Goal: Book appointment/travel/reservation

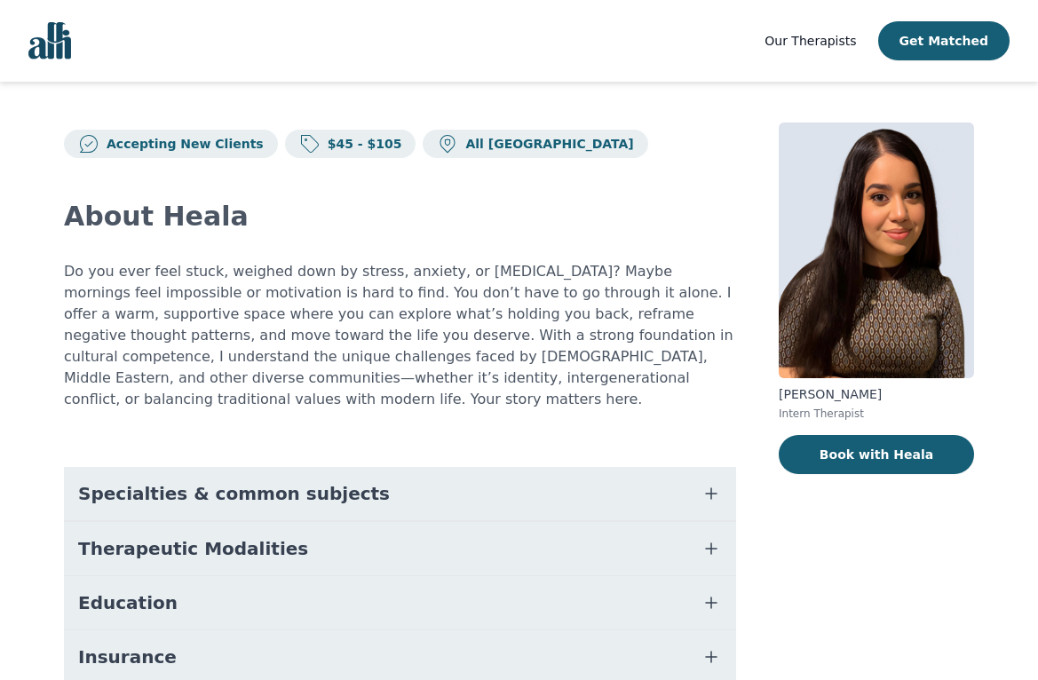
scroll to position [4, 0]
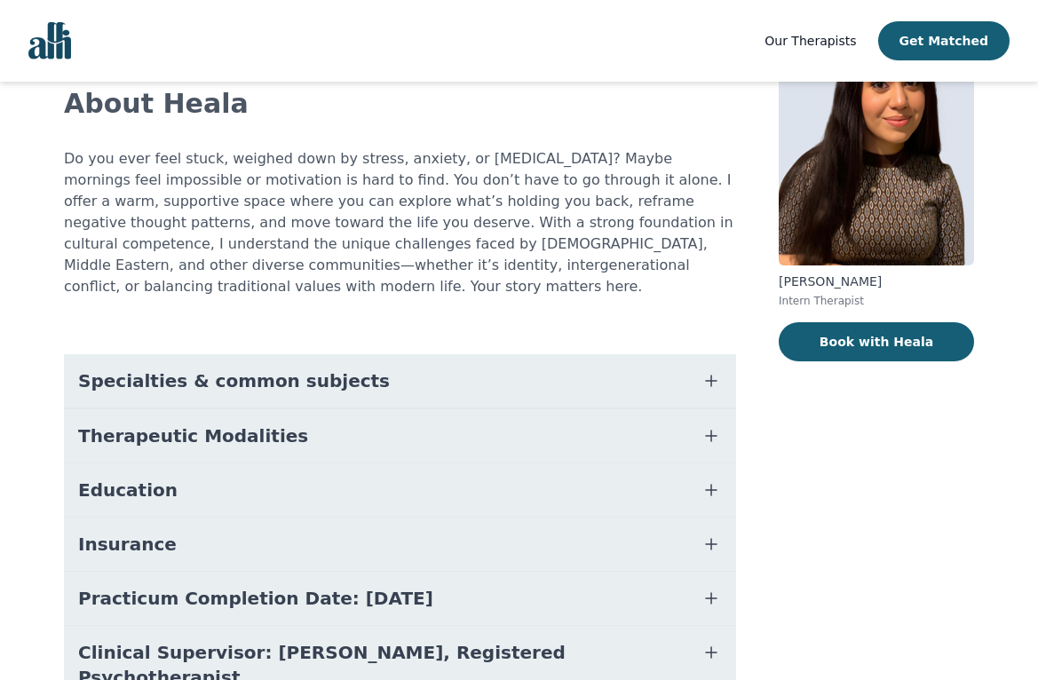
click at [142, 368] on span "Specialties & common subjects" at bounding box center [234, 380] width 312 height 25
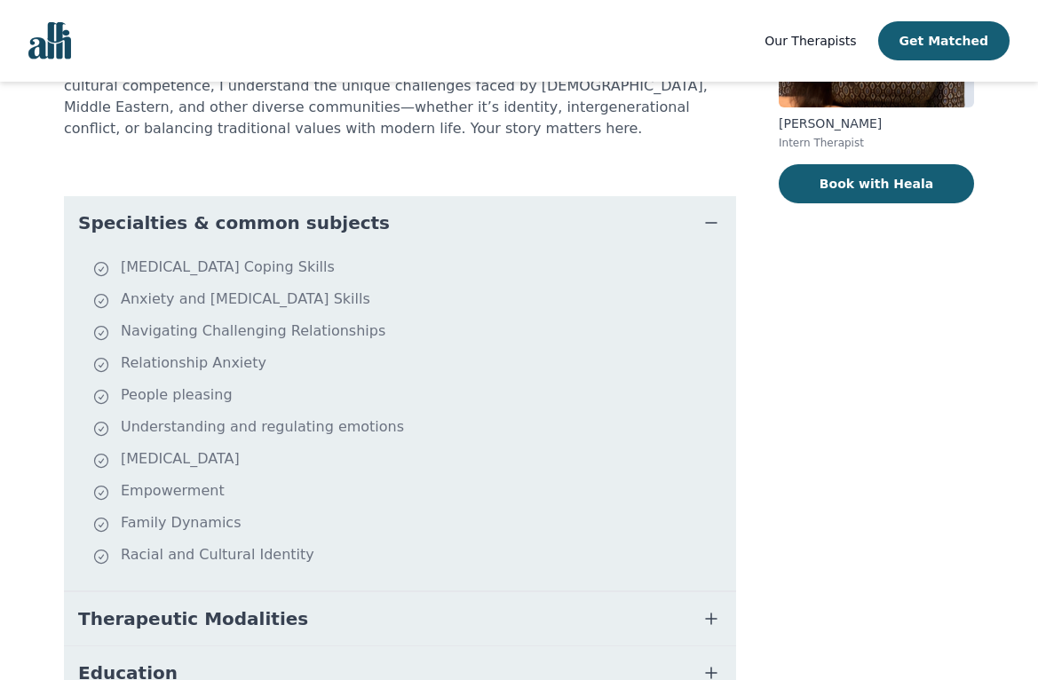
scroll to position [274, 0]
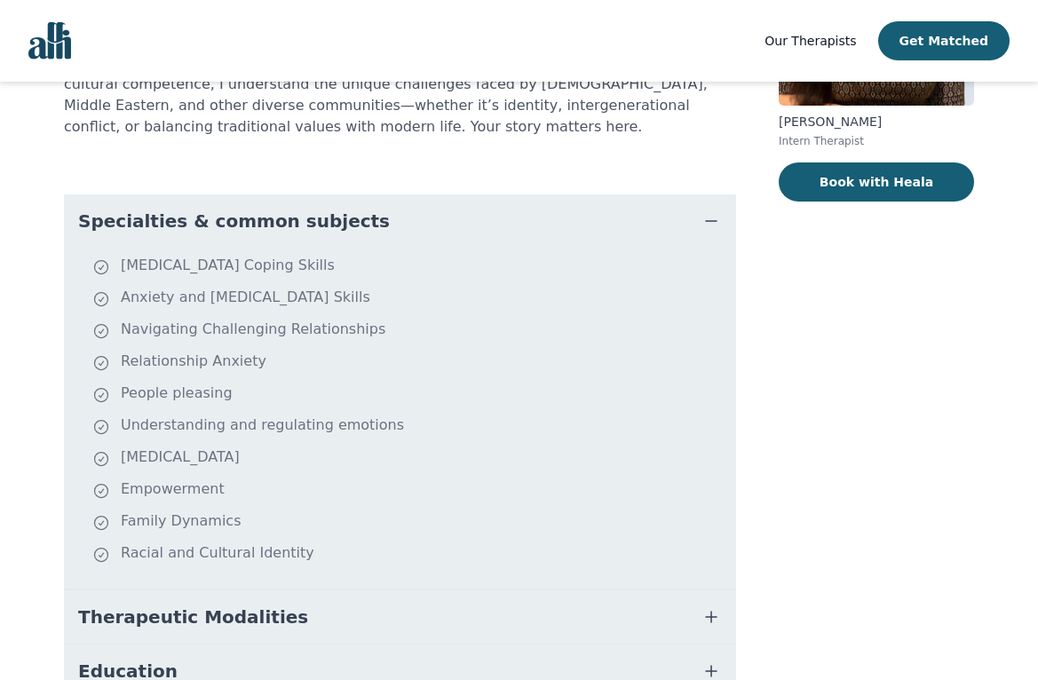
click at [272, 209] on span "Specialties & common subjects" at bounding box center [234, 221] width 312 height 25
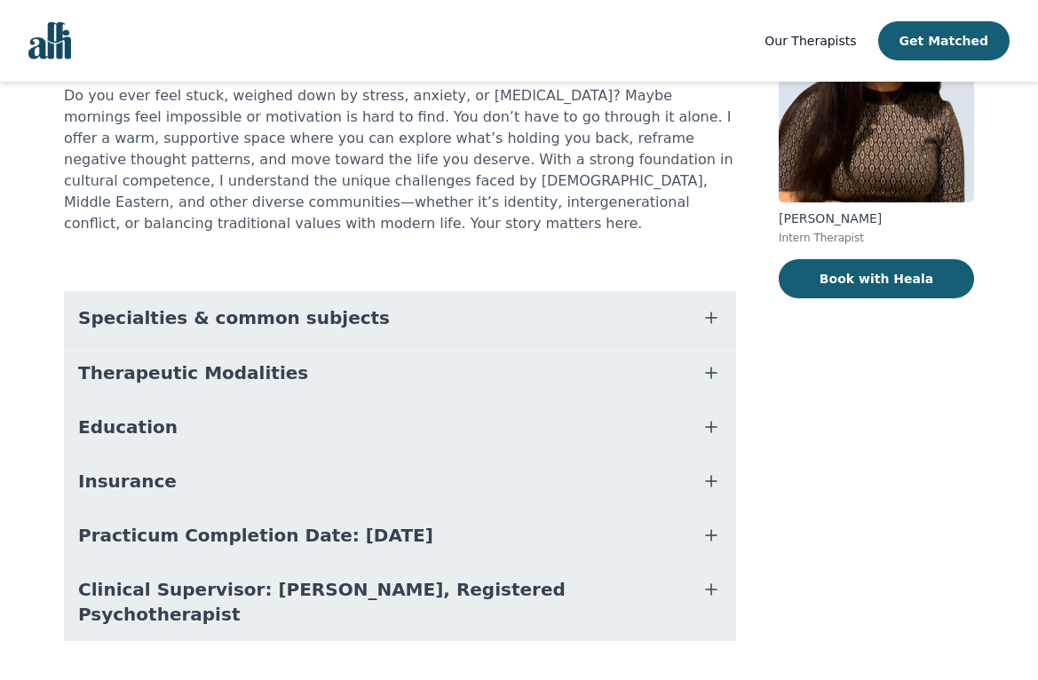
click at [248, 360] on span "Therapeutic Modalities" at bounding box center [193, 372] width 230 height 25
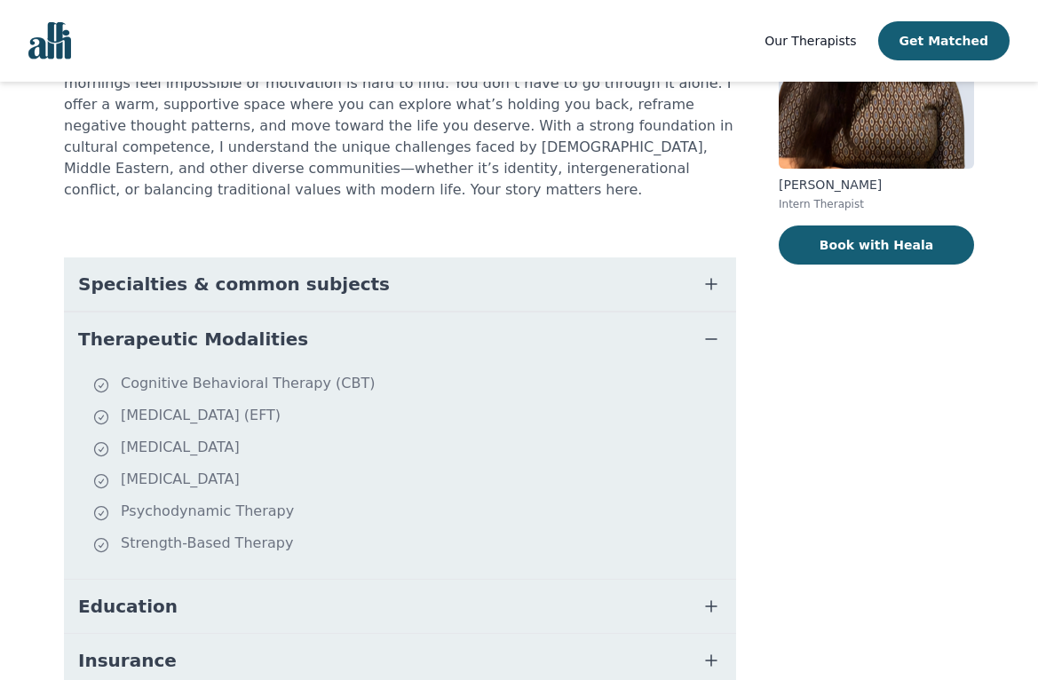
click at [239, 327] on span "Therapeutic Modalities" at bounding box center [193, 339] width 230 height 25
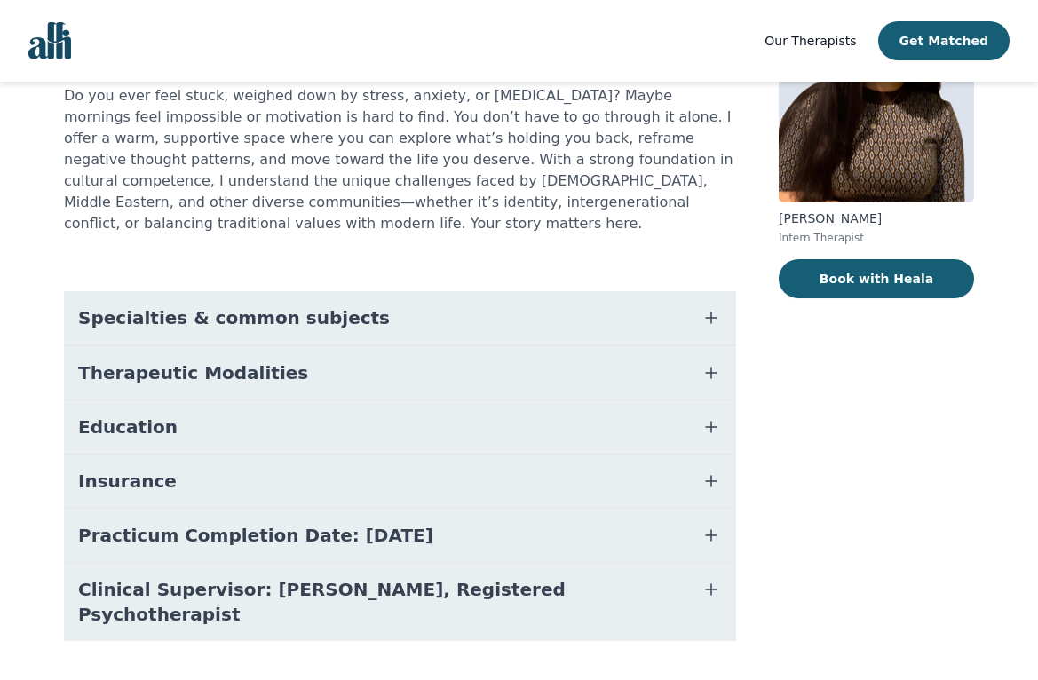
click at [238, 305] on span "Specialties & common subjects" at bounding box center [234, 317] width 312 height 25
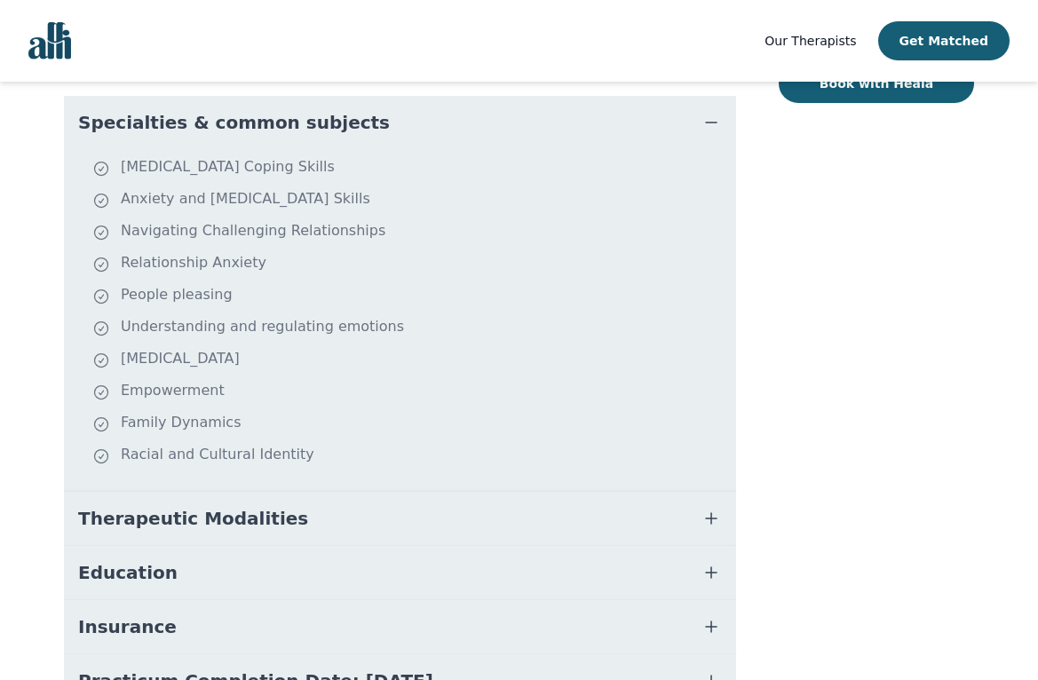
click at [241, 492] on button "Therapeutic Modalities" at bounding box center [400, 518] width 672 height 53
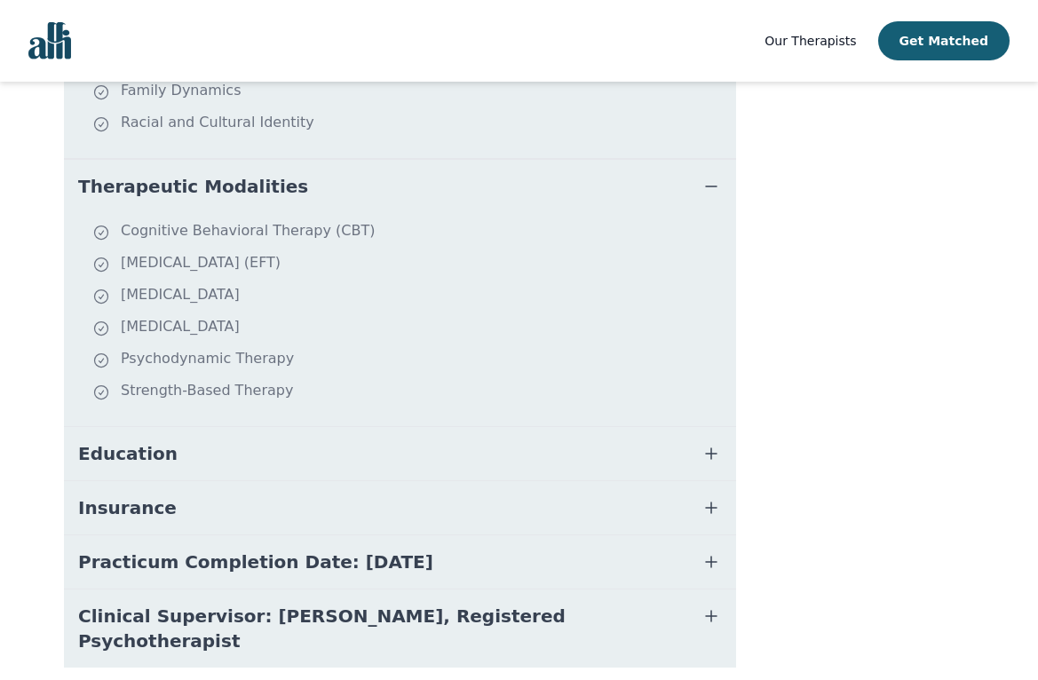
scroll to position [699, 0]
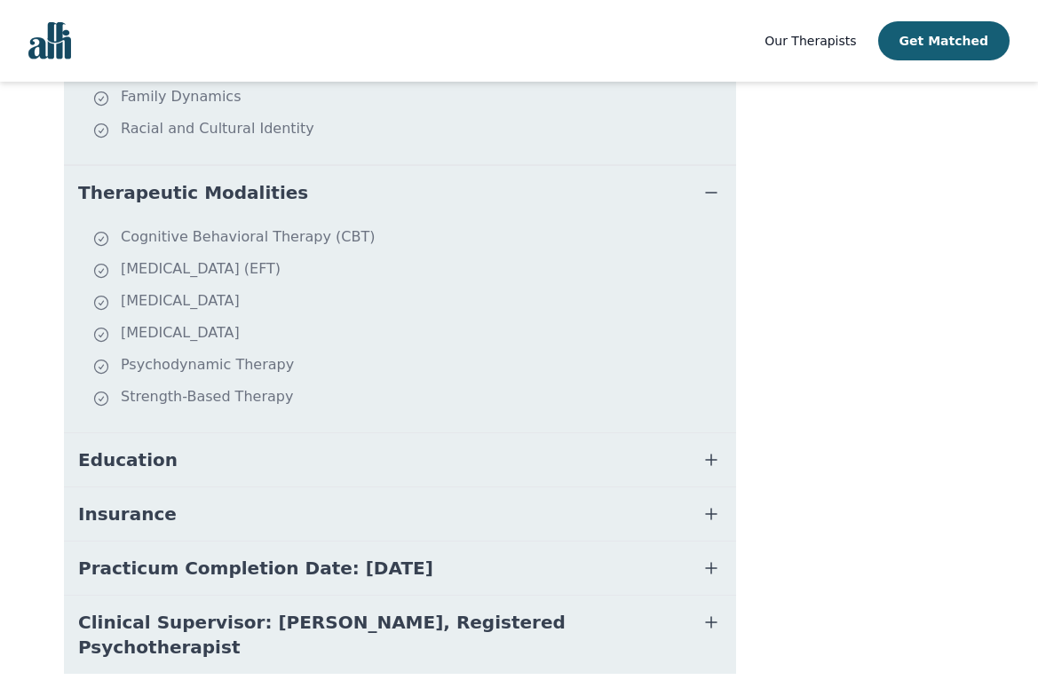
click at [207, 486] on div "Insurance" at bounding box center [400, 513] width 672 height 54
click at [201, 451] on button "Education" at bounding box center [400, 459] width 672 height 53
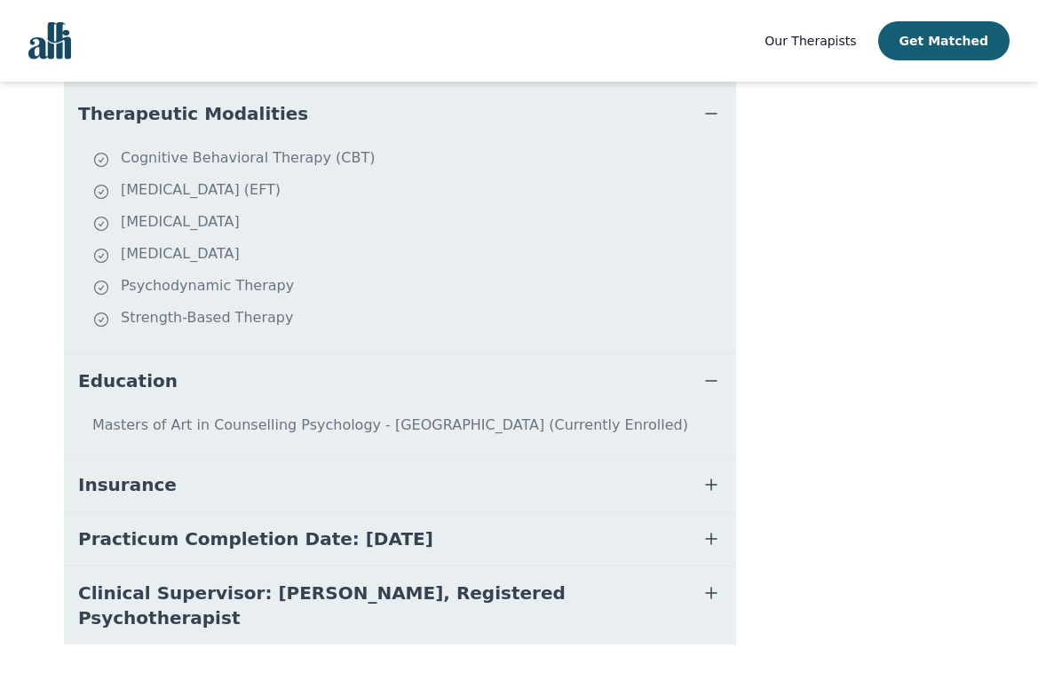
click at [209, 475] on button "Insurance" at bounding box center [400, 484] width 672 height 53
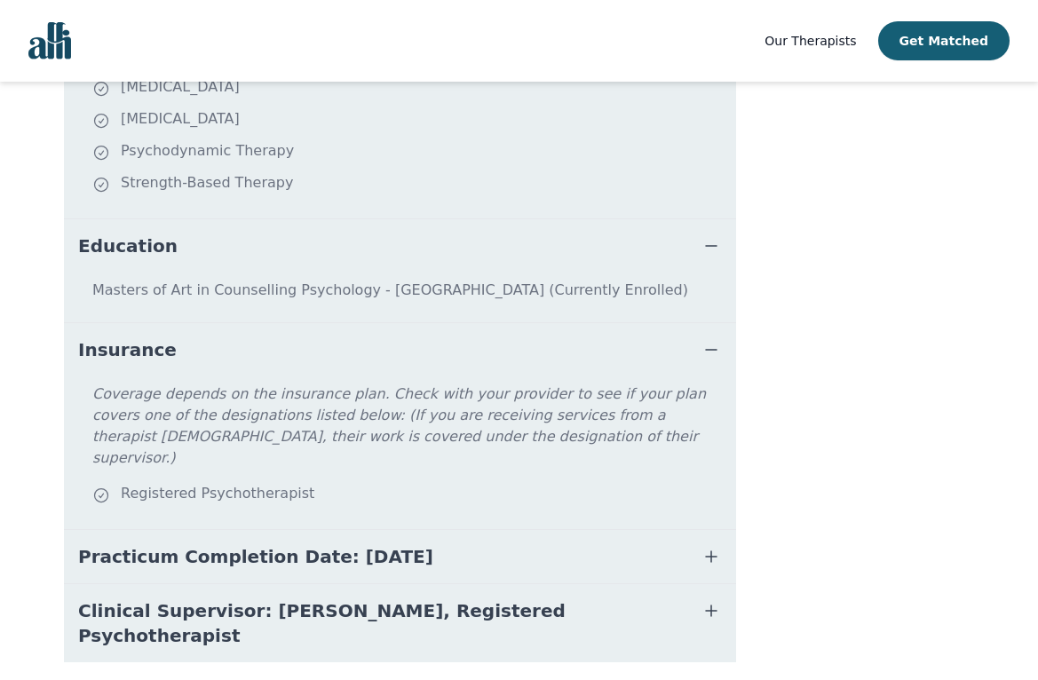
click at [210, 544] on span "Practicum Completion Date: [DATE]" at bounding box center [255, 556] width 355 height 25
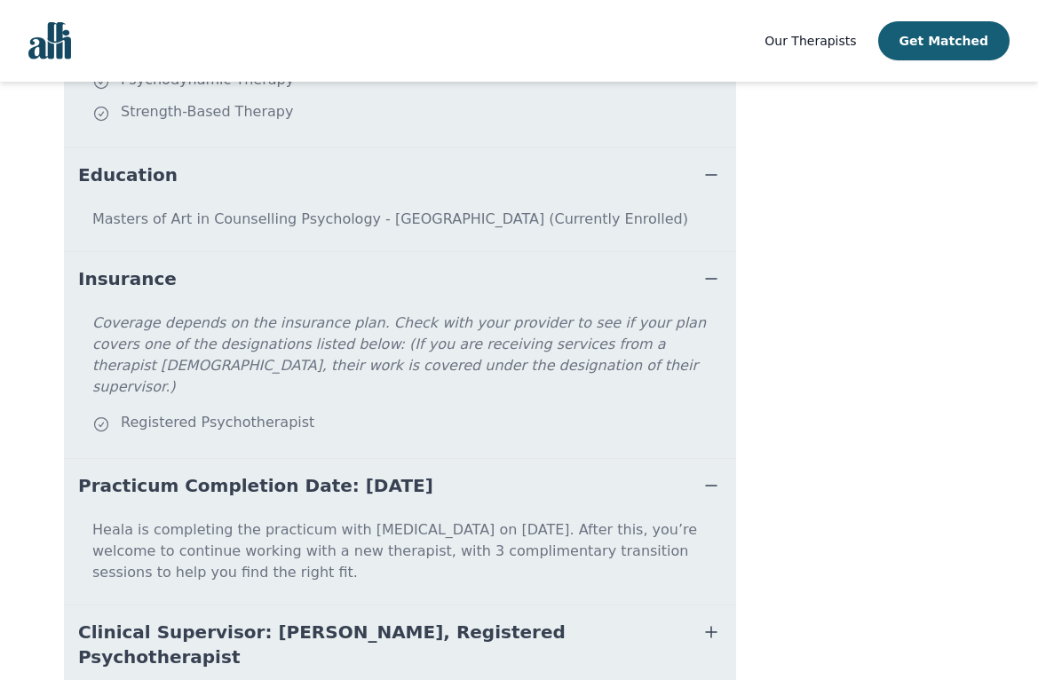
click at [239, 620] on span "Clinical Supervisor: [PERSON_NAME], Registered Psychotherapist" at bounding box center [378, 645] width 601 height 50
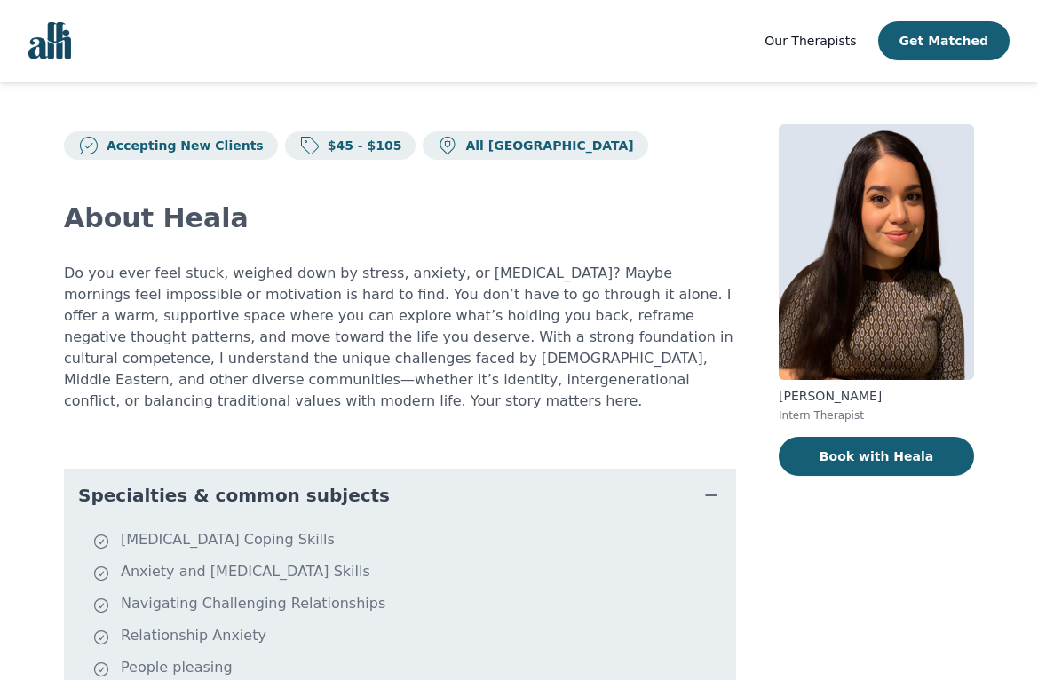
scroll to position [0, 0]
click at [837, 458] on button "Book with Heala" at bounding box center [875, 456] width 195 height 39
